Goal: Check status

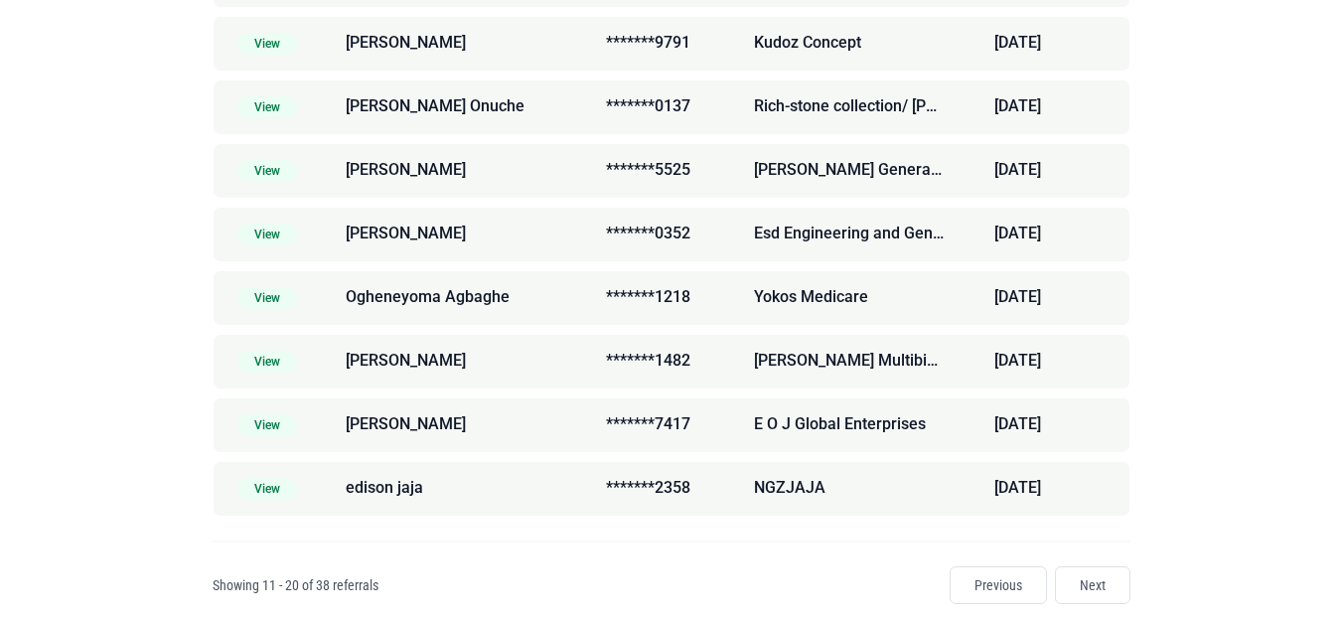
scroll to position [881, 0]
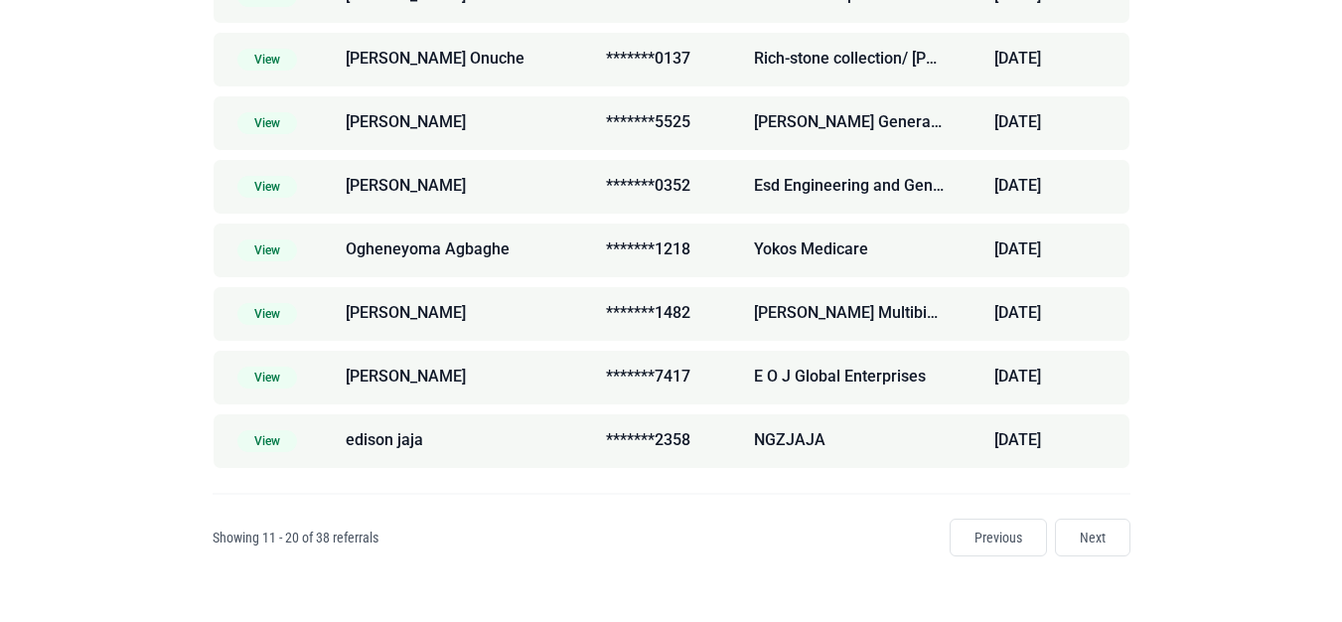
click at [273, 438] on span "View" at bounding box center [267, 441] width 60 height 22
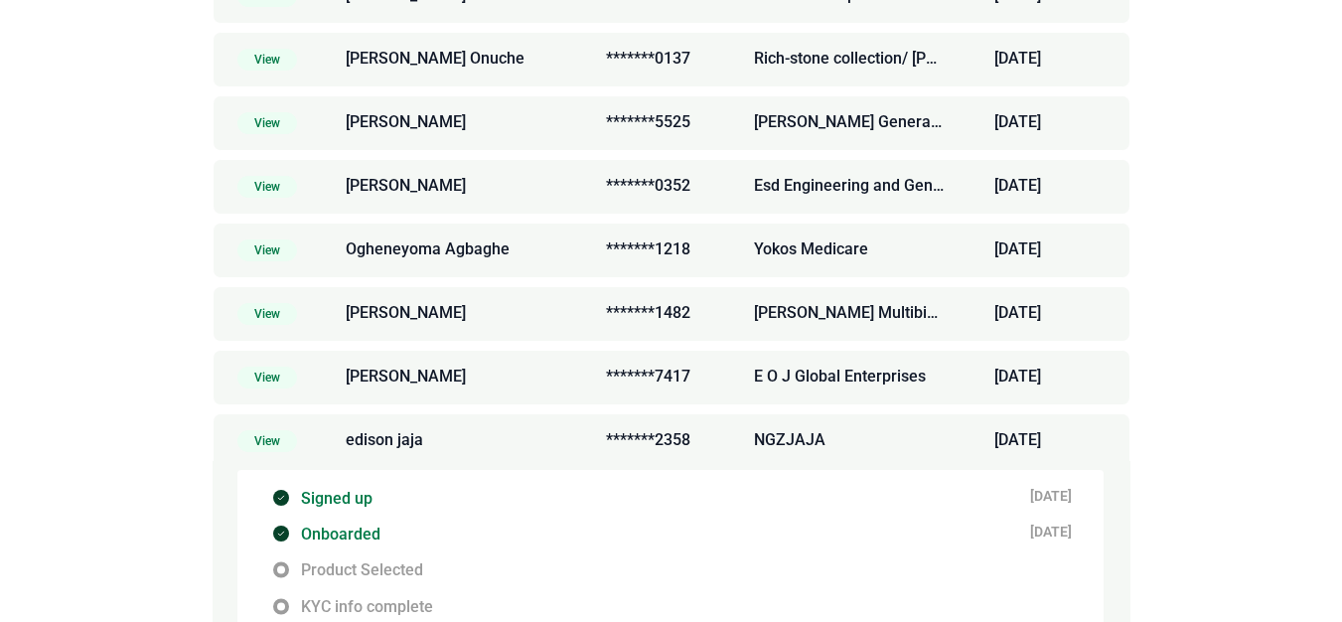
click at [1153, 462] on div "My Referrals Status Full Name Phone Number Company Name Date Joined View [PERSO…" at bounding box center [671, 347] width 985 height 1266
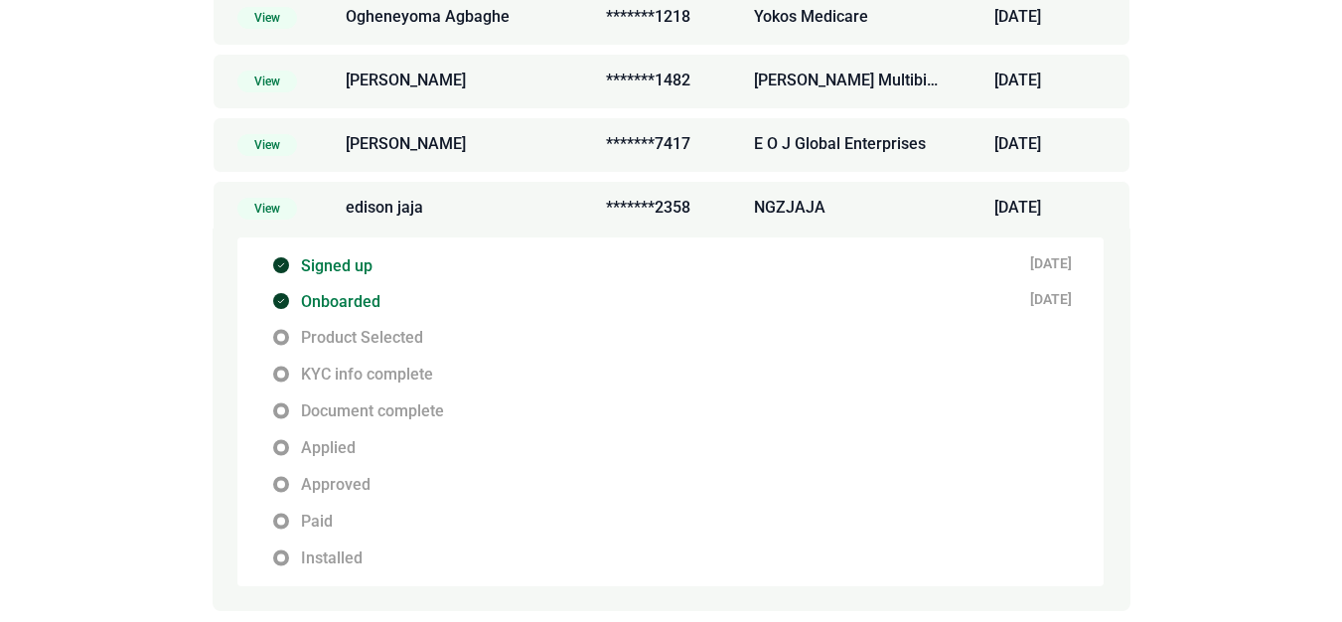
scroll to position [1255, 0]
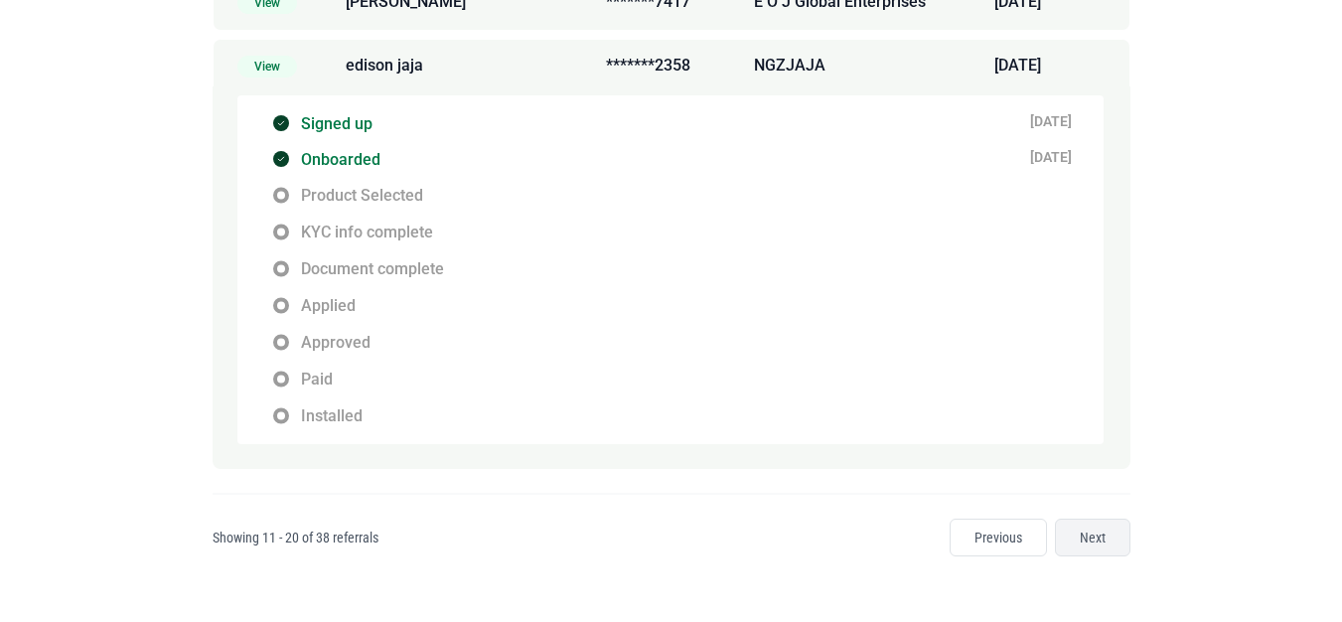
click at [1085, 542] on link "Next" at bounding box center [1092, 537] width 75 height 38
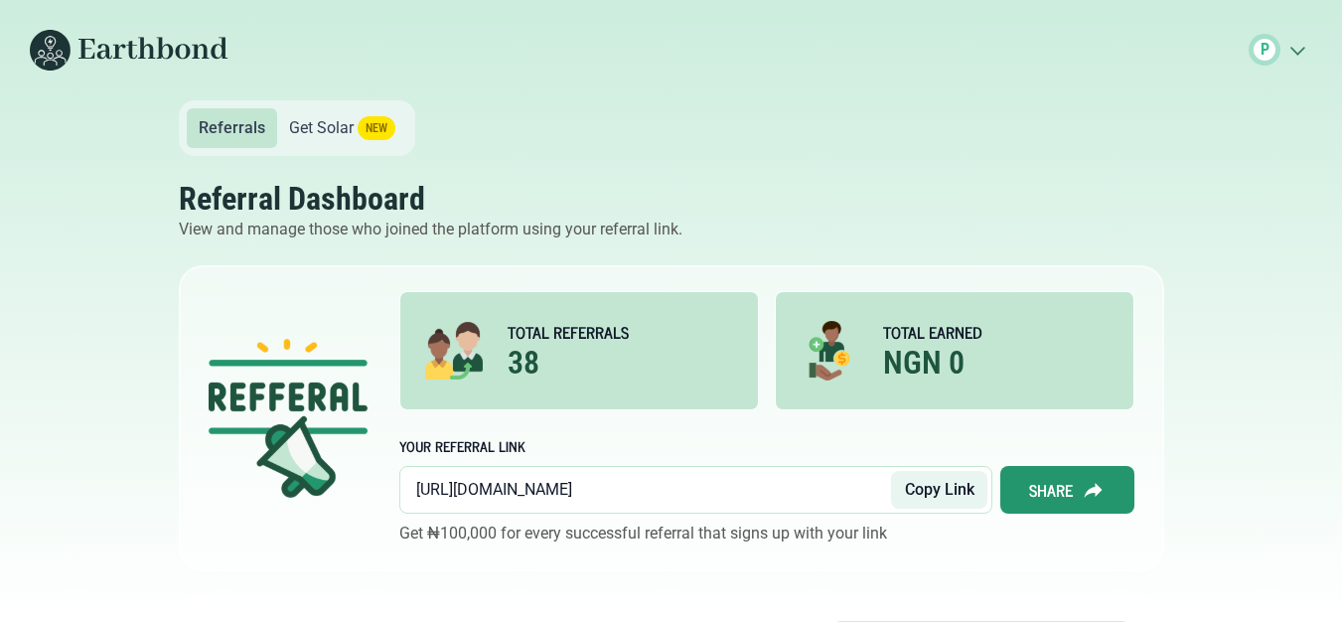
scroll to position [881, 0]
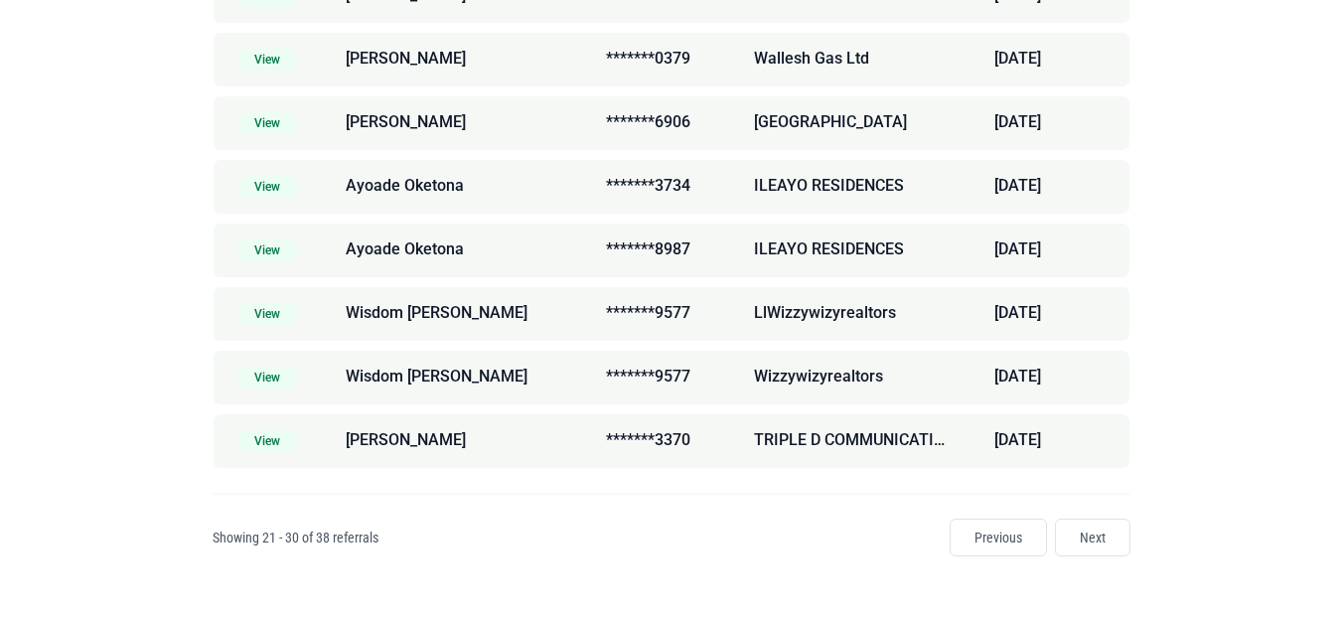
click at [271, 439] on span "View" at bounding box center [267, 441] width 60 height 22
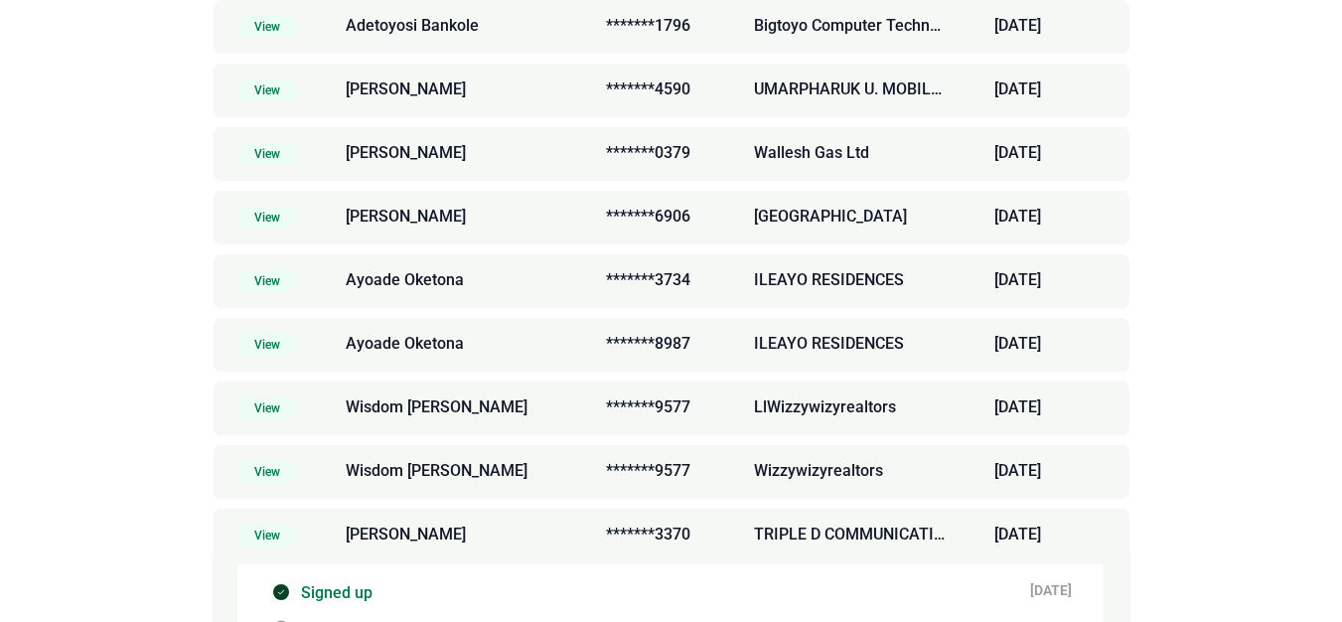
scroll to position [782, 0]
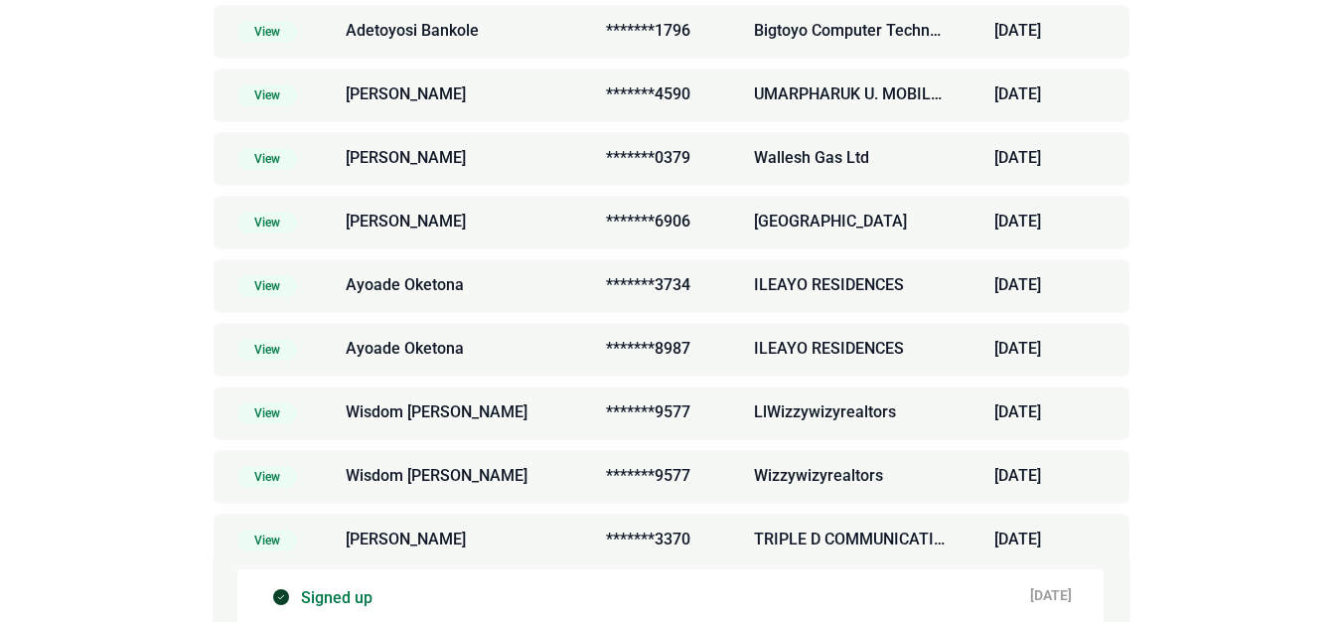
click at [269, 530] on span "View" at bounding box center [267, 540] width 60 height 22
click at [268, 486] on span "View" at bounding box center [267, 477] width 60 height 22
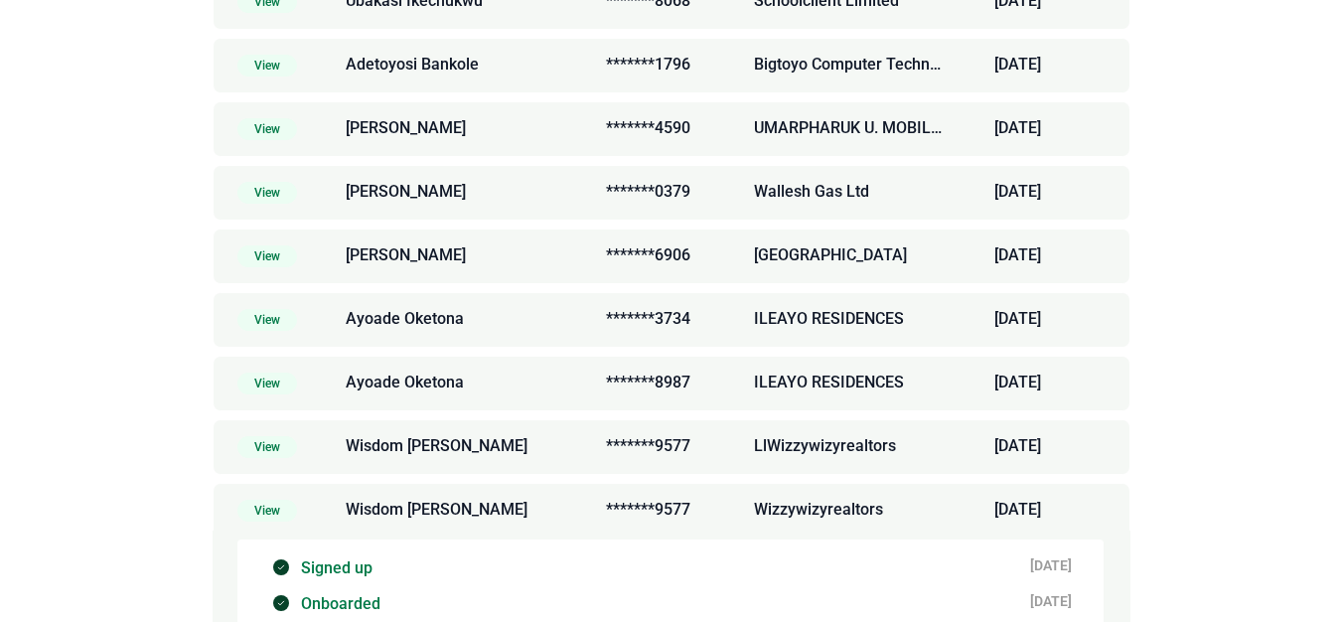
scroll to position [699, 0]
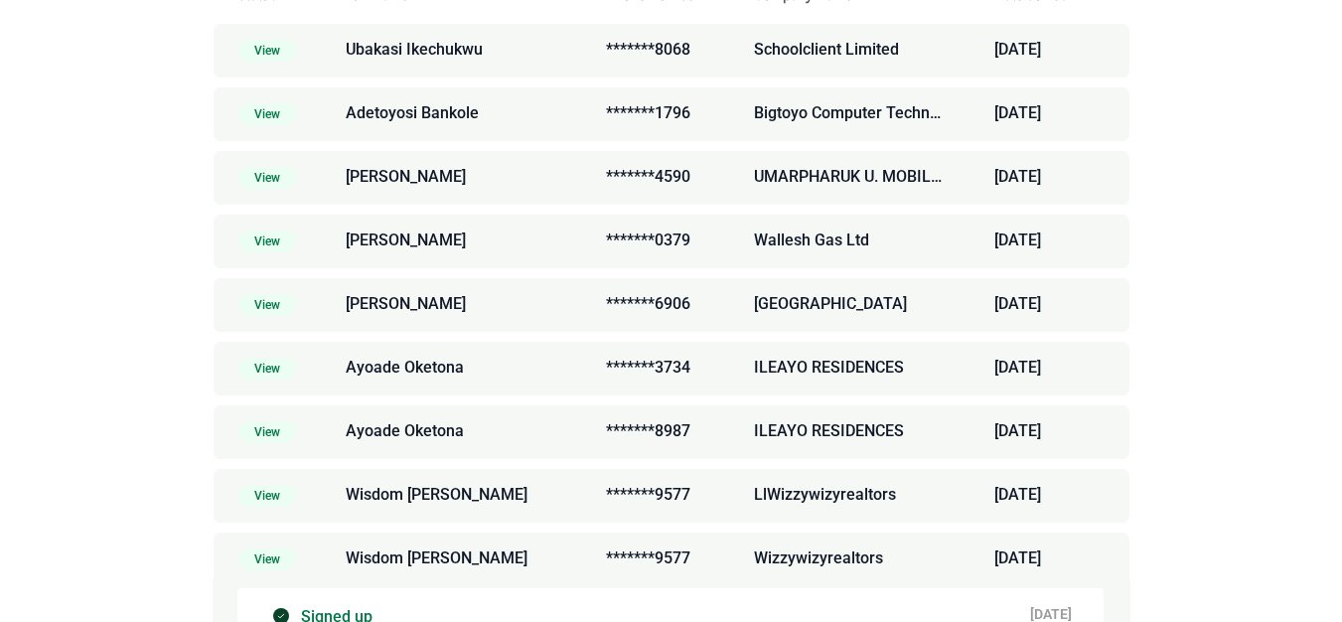
click at [252, 378] on span "View" at bounding box center [267, 369] width 60 height 22
